Goal: Task Accomplishment & Management: Manage account settings

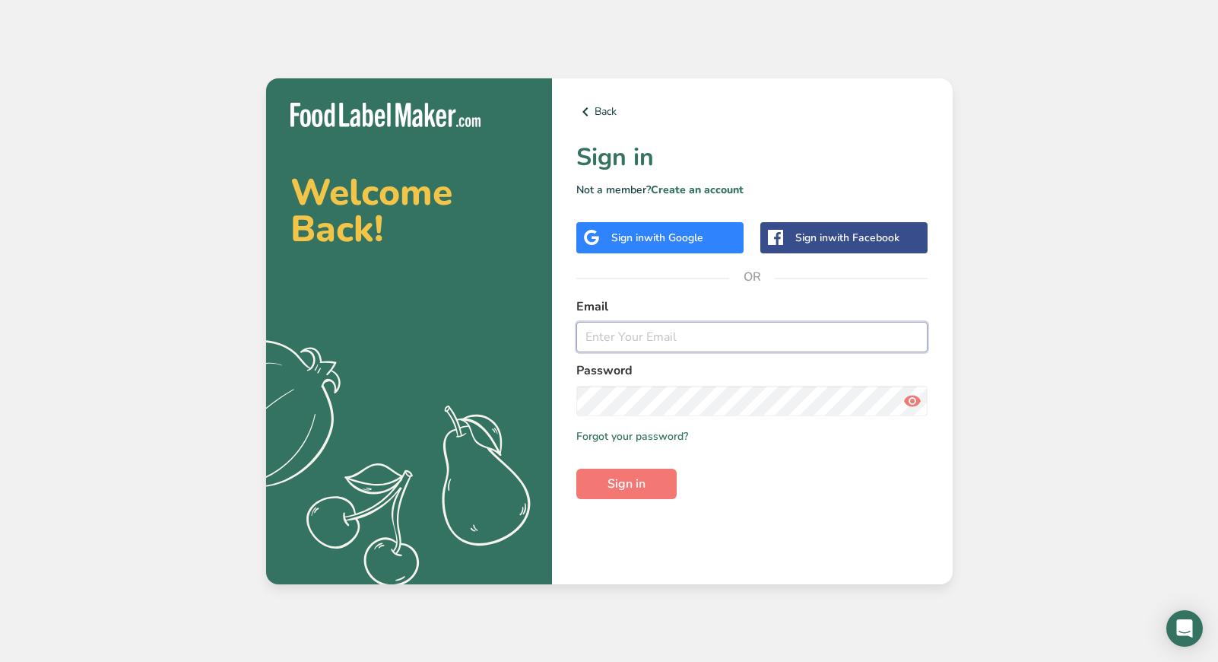
click at [642, 335] on input "email" at bounding box center [753, 337] width 352 height 30
type input "[EMAIL_ADDRESS][DOMAIN_NAME]"
click at [586, 479] on button "Sign in" at bounding box center [627, 484] width 100 height 30
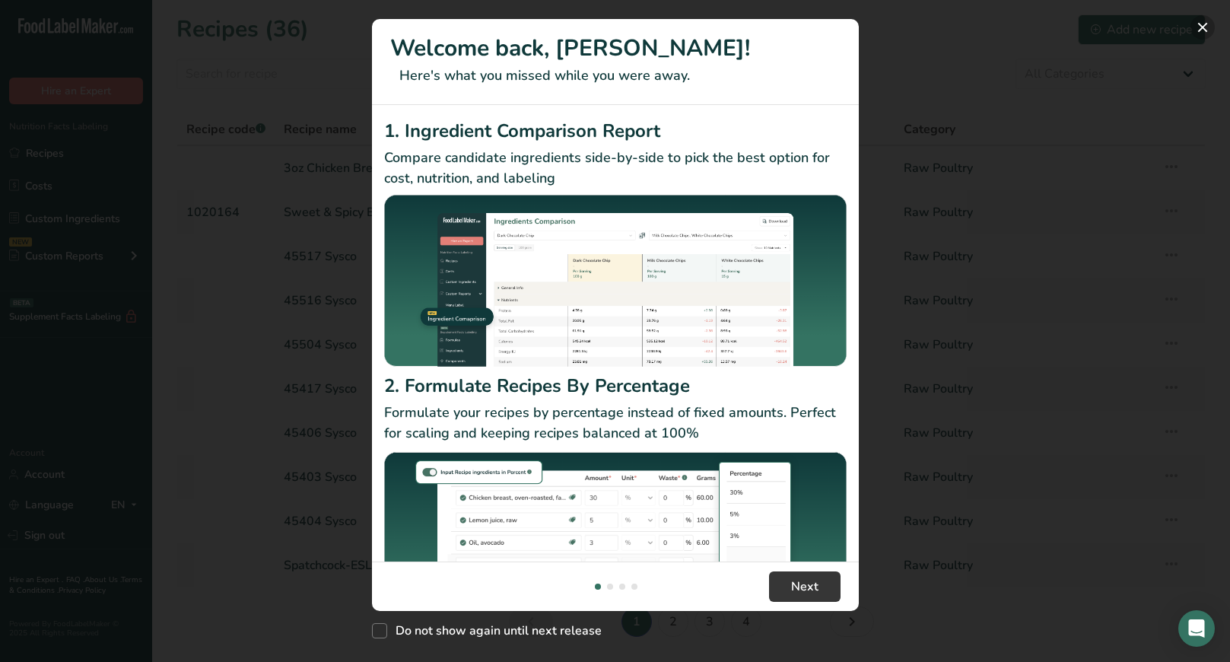
click at [1208, 25] on button "New Features" at bounding box center [1202, 27] width 24 height 24
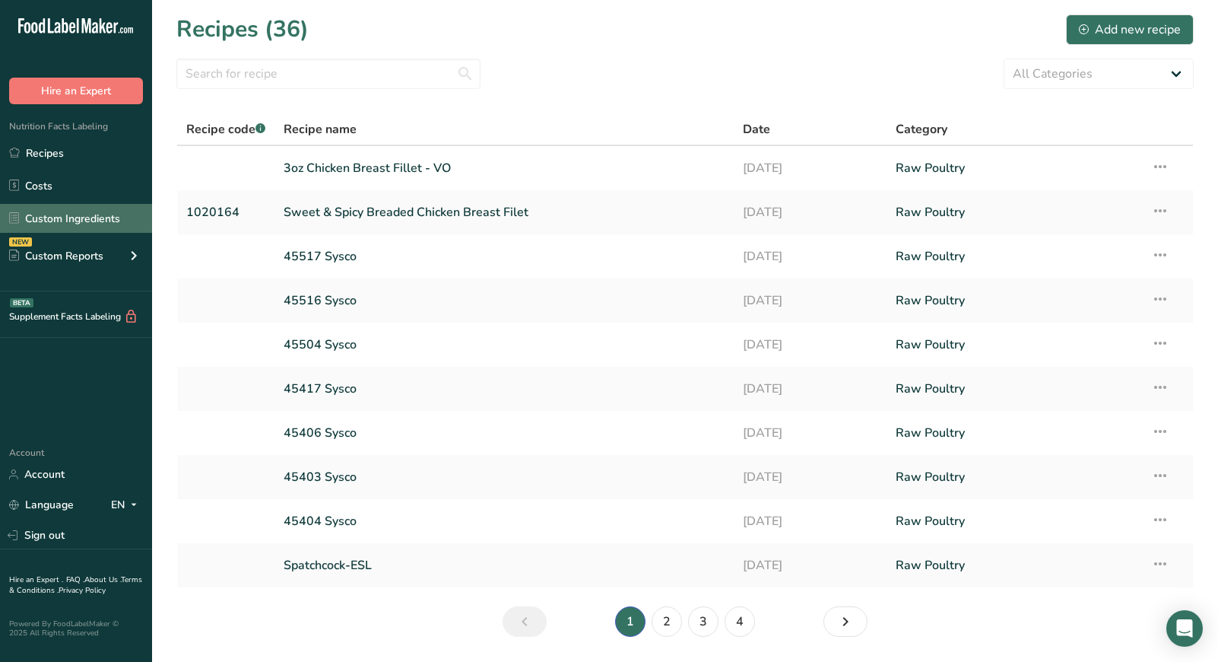
click at [72, 210] on link "Custom Ingredients" at bounding box center [76, 218] width 152 height 29
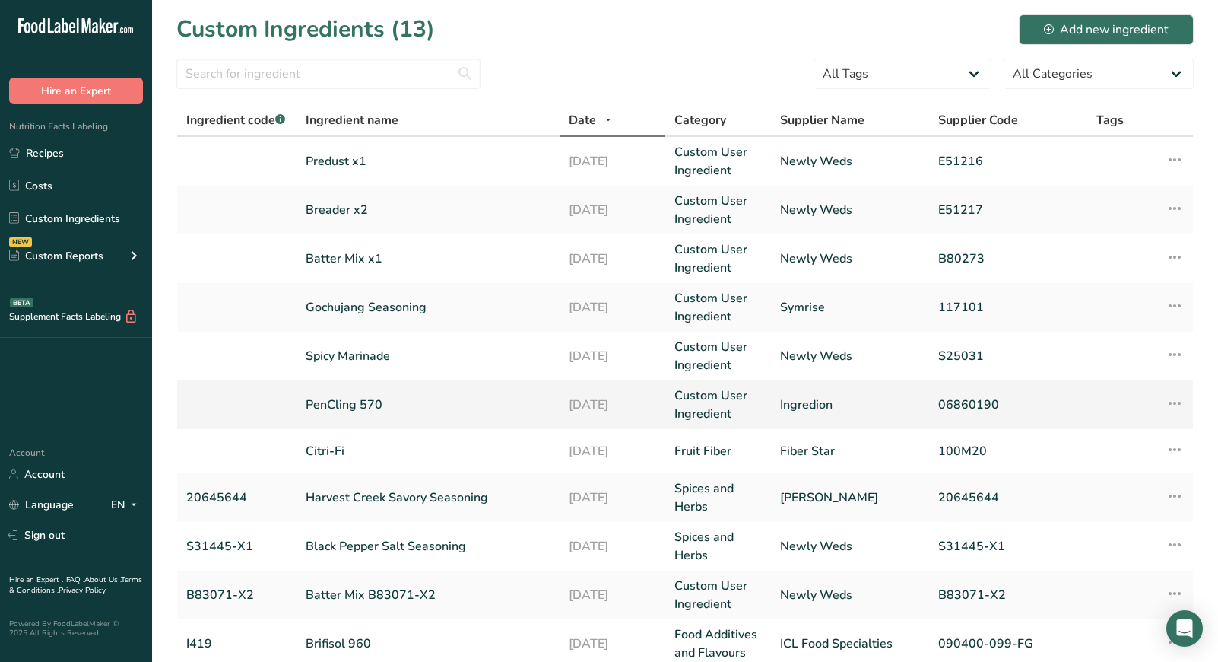
click at [374, 403] on link "PenCling 570" at bounding box center [429, 405] width 246 height 18
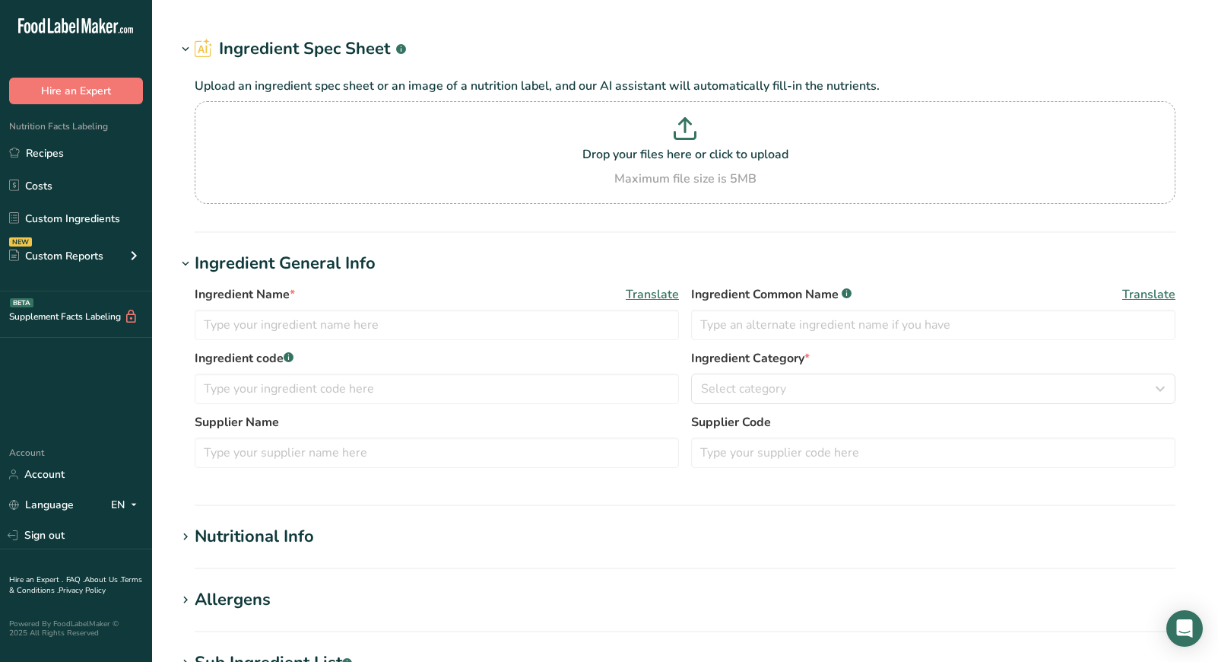
type input "PenCling 570"
type input "Modified Corn Starch"
type input "Ingredion"
type input "06860190"
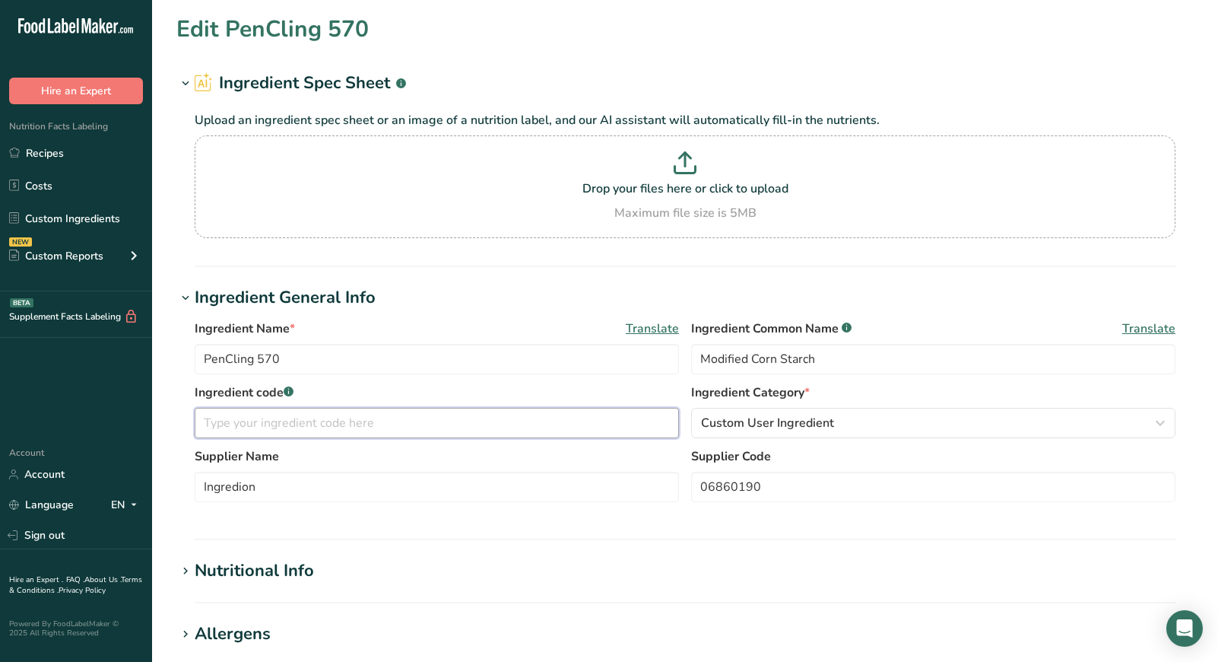
click at [360, 426] on input "text" at bounding box center [437, 423] width 485 height 30
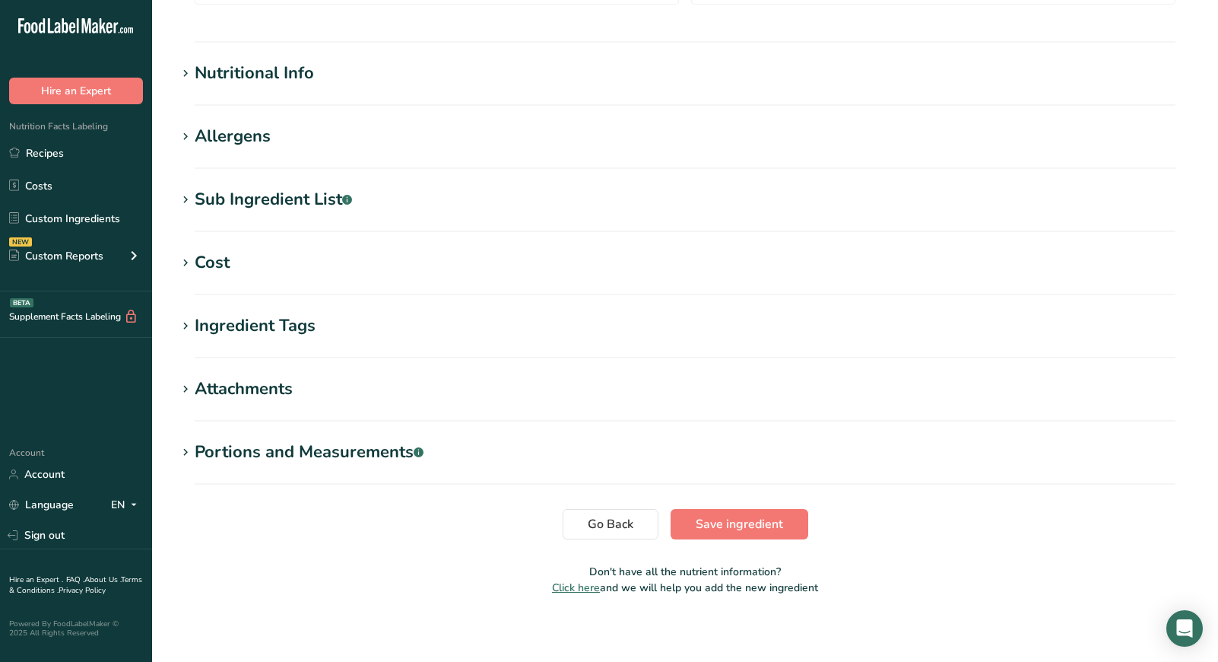
scroll to position [504, 0]
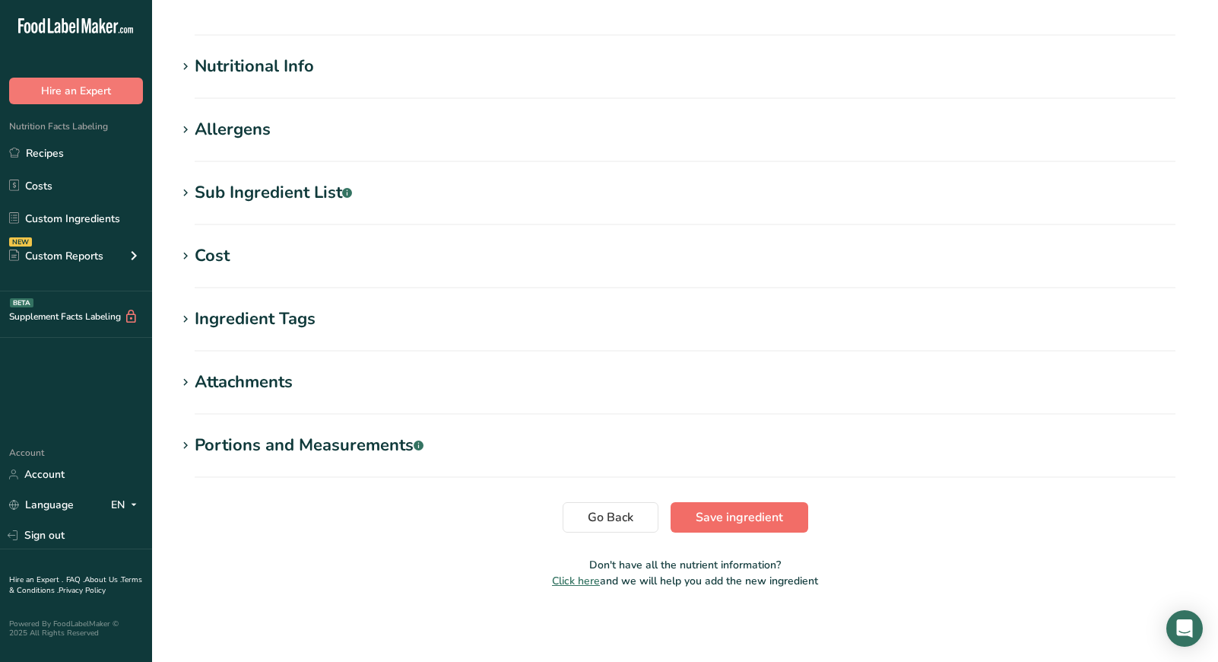
type input "I40007"
click at [720, 520] on span "Save ingredient" at bounding box center [739, 517] width 87 height 18
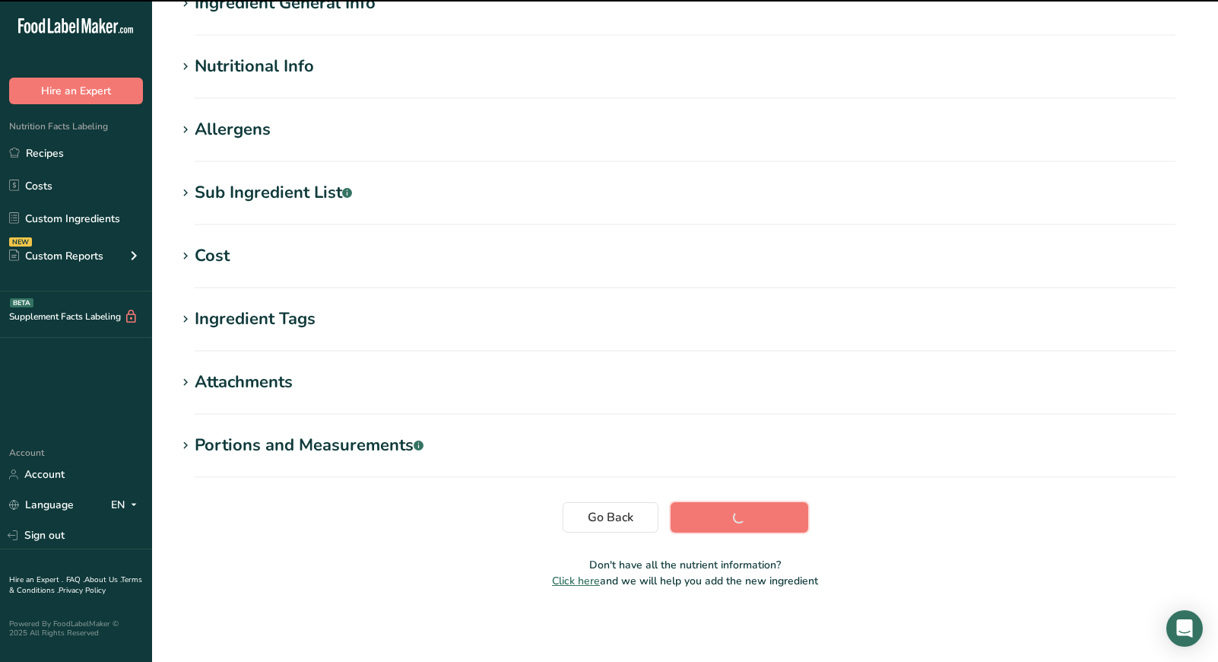
scroll to position [143, 0]
